Goal: Navigation & Orientation: Find specific page/section

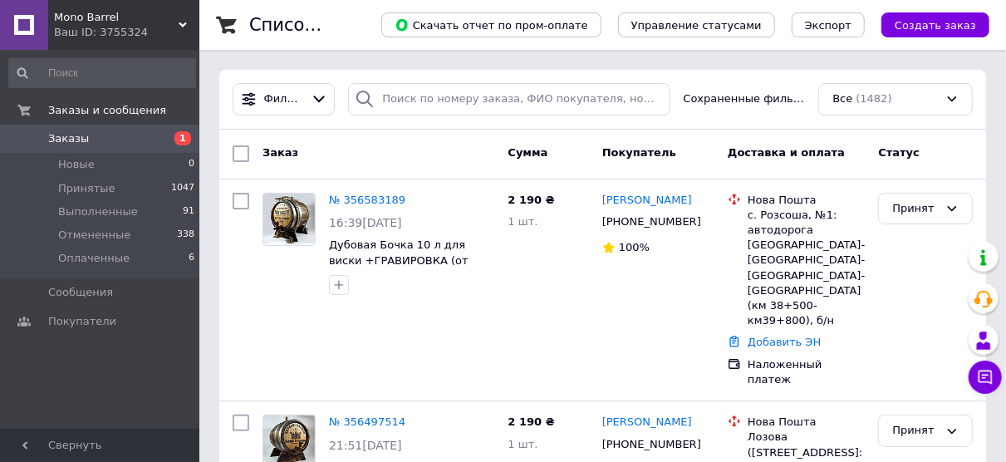
click at [185, 29] on div "Ваш ID: 3755324" at bounding box center [126, 32] width 145 height 15
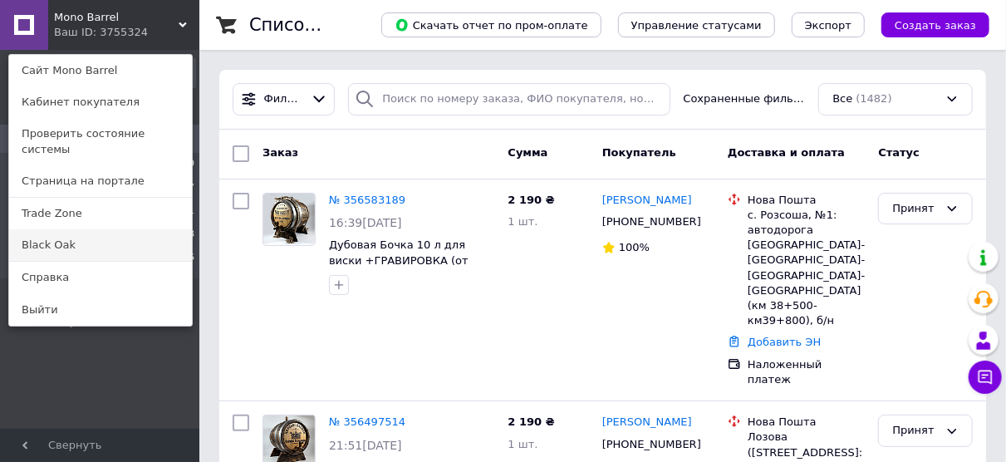
click at [83, 233] on link "Black Oak" at bounding box center [100, 245] width 183 height 32
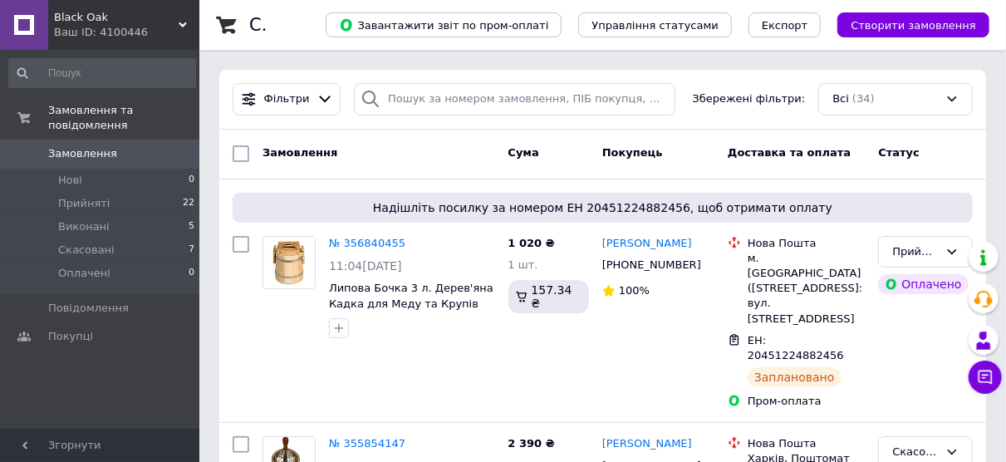
click at [176, 25] on div "Ваш ID: 4100446" at bounding box center [126, 32] width 145 height 15
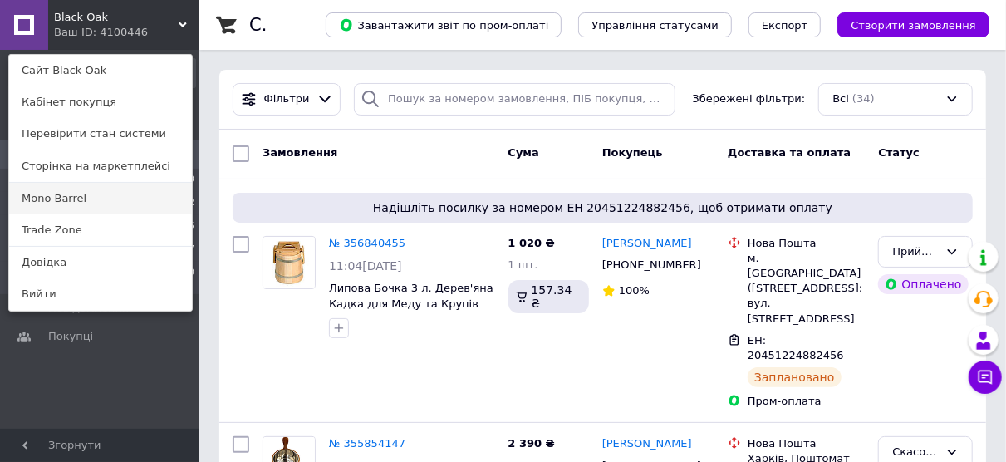
click at [121, 199] on link "Mono Barrel" at bounding box center [100, 199] width 183 height 32
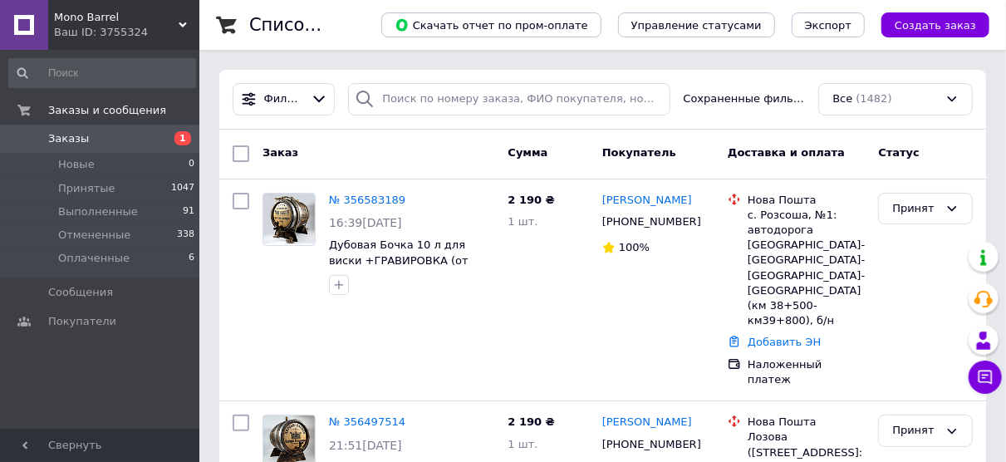
click at [184, 26] on use at bounding box center [183, 24] width 8 height 5
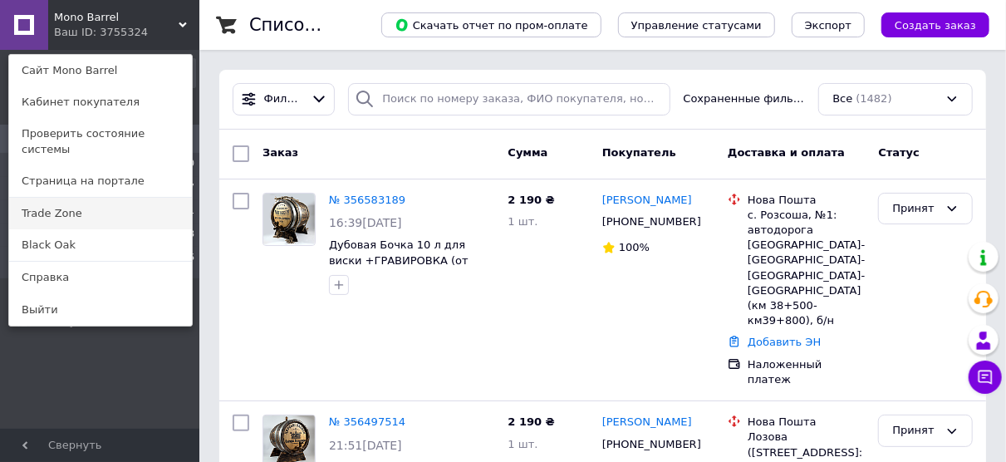
click at [99, 202] on link "Trade Zone" at bounding box center [100, 214] width 183 height 32
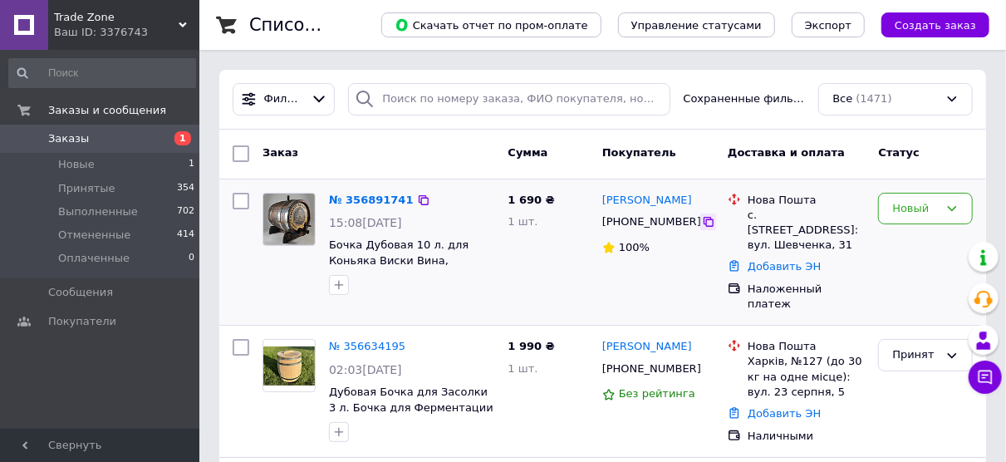
click at [702, 222] on icon at bounding box center [708, 221] width 13 height 13
click at [702, 224] on icon at bounding box center [708, 221] width 13 height 13
drag, startPoint x: 694, startPoint y: 196, endPoint x: 603, endPoint y: 202, distance: 90.7
click at [601, 197] on div "[PERSON_NAME]" at bounding box center [647, 200] width 93 height 19
copy link "[PERSON_NAME]"
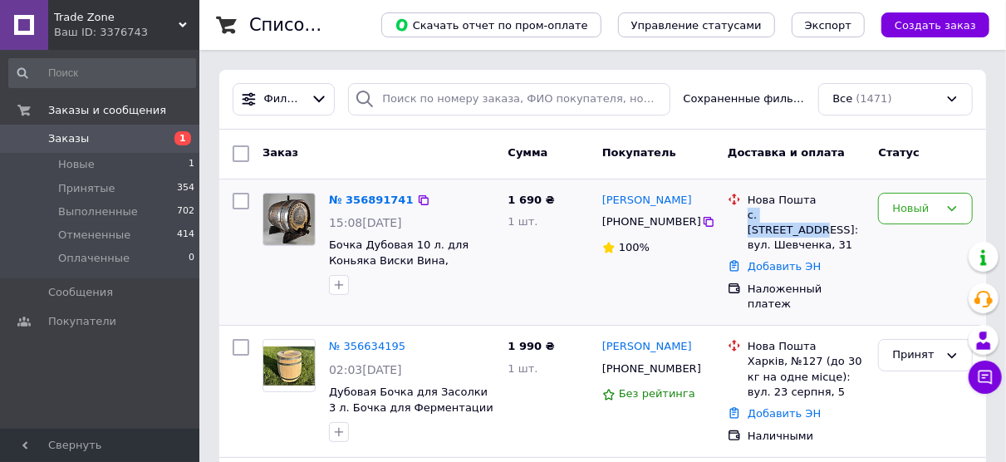
drag, startPoint x: 746, startPoint y: 213, endPoint x: 825, endPoint y: 208, distance: 79.1
click at [825, 208] on div "Нова Пошта с. [STREET_ADDRESS]: вул. Шевченка, 31" at bounding box center [806, 223] width 124 height 61
copy div "с. Карапиші, №"
click at [568, 254] on div "1 690 ₴ 1 шт." at bounding box center [549, 252] width 94 height 133
click at [181, 29] on div "Ваш ID: 3376743" at bounding box center [126, 32] width 145 height 15
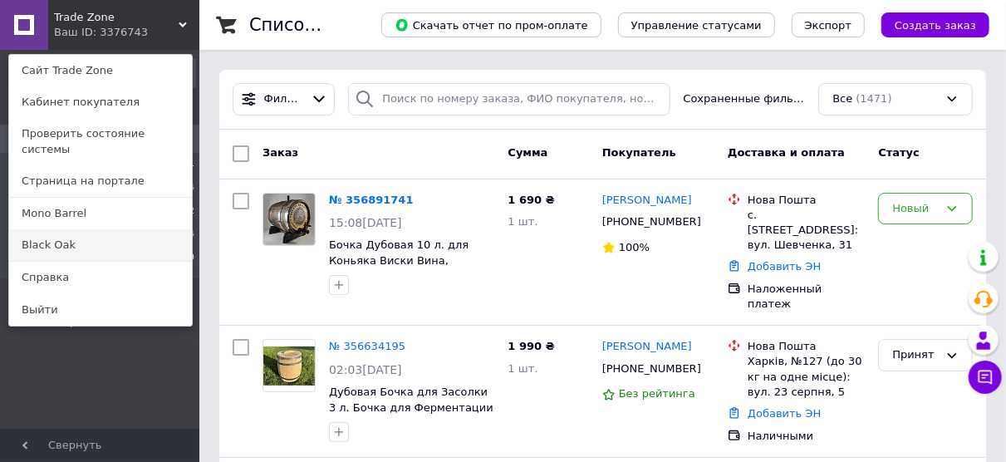
click at [91, 233] on link "Black Oak" at bounding box center [100, 245] width 183 height 32
